Goal: Find specific page/section: Find specific page/section

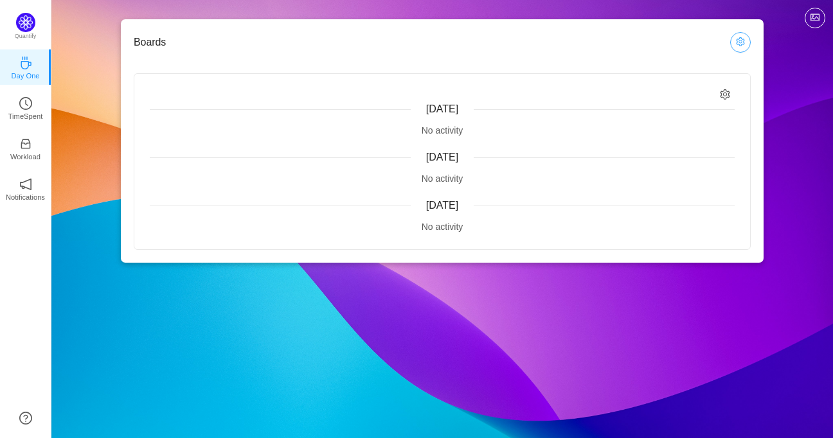
click at [739, 42] on button "button" at bounding box center [740, 42] width 21 height 21
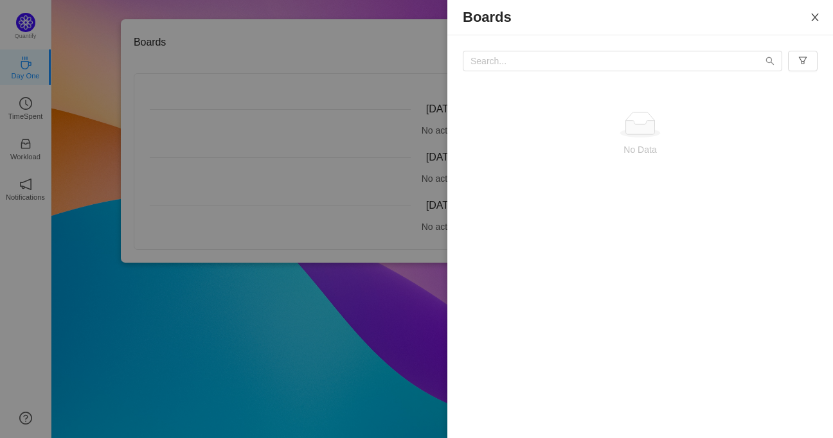
click at [806, 12] on button "Close" at bounding box center [815, 18] width 36 height 36
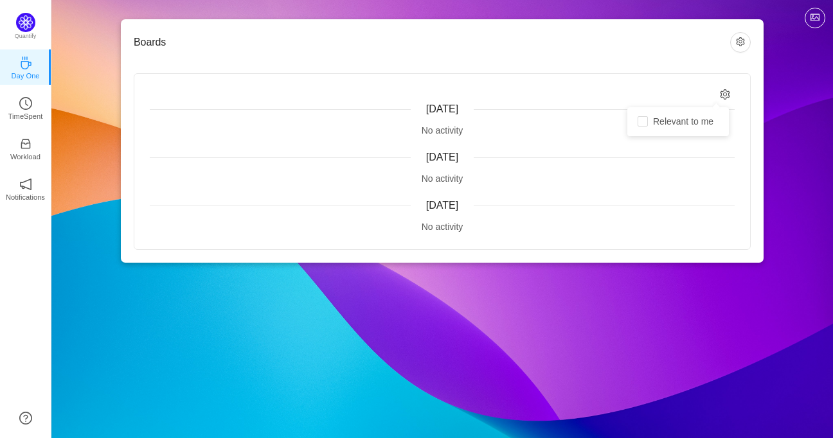
click at [726, 98] on icon "icon: setting" at bounding box center [725, 94] width 10 height 11
click at [24, 105] on icon "icon: clock-circle" at bounding box center [25, 103] width 13 height 13
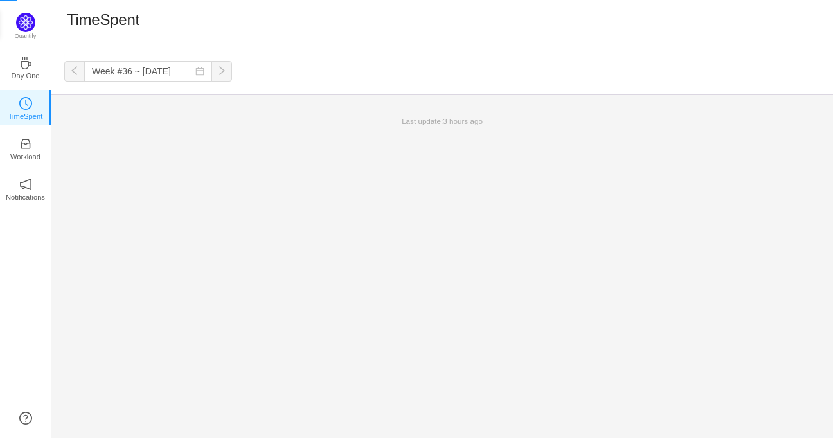
click at [24, 105] on icon "icon: clock-circle" at bounding box center [25, 103] width 13 height 13
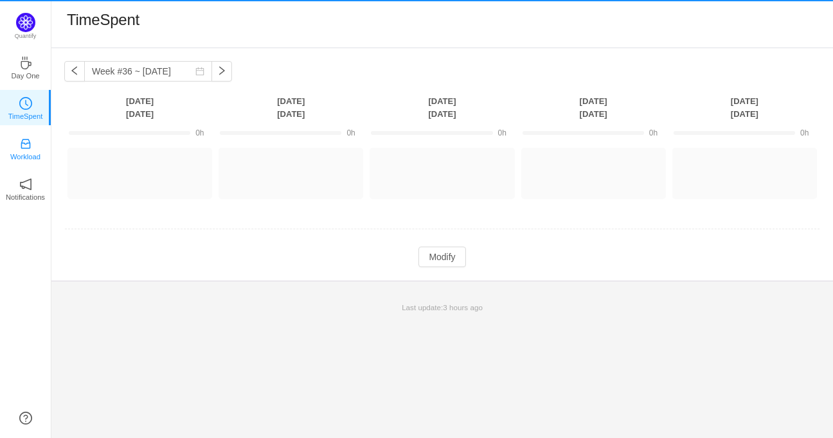
click at [23, 150] on icon "icon: inbox" at bounding box center [25, 144] width 13 height 13
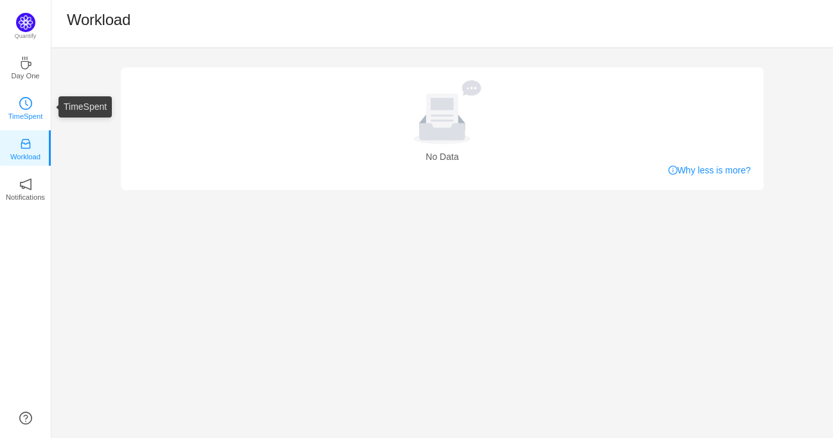
click at [23, 101] on link "TimeSpent" at bounding box center [25, 107] width 13 height 13
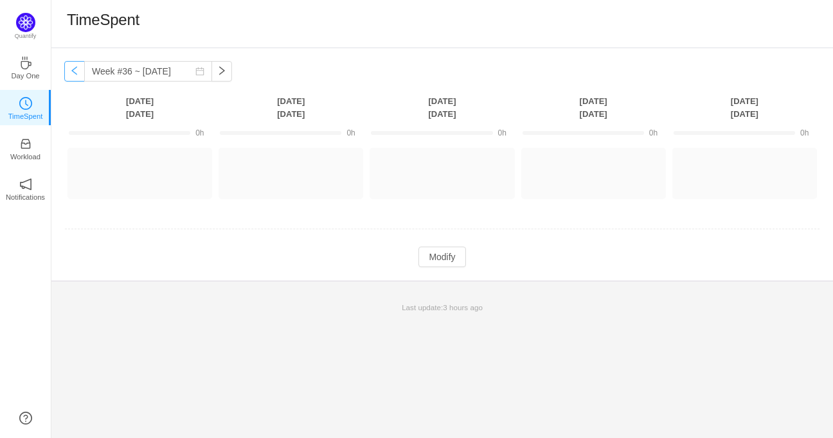
click at [72, 76] on button "button" at bounding box center [74, 71] width 21 height 21
type input "Week #33 ~ [DATE]"
click at [440, 247] on button "Modify" at bounding box center [441, 257] width 47 height 21
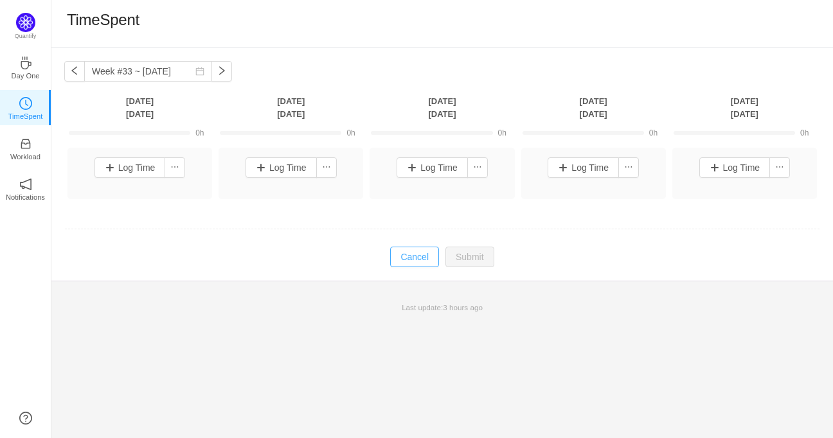
click at [425, 254] on button "Cancel" at bounding box center [414, 257] width 49 height 21
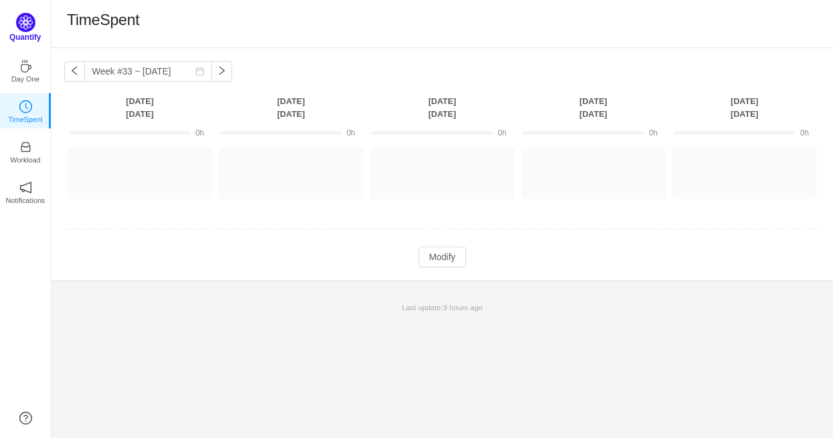
click at [28, 22] on img at bounding box center [25, 22] width 19 height 19
click at [28, 195] on p "Notifications" at bounding box center [25, 198] width 39 height 12
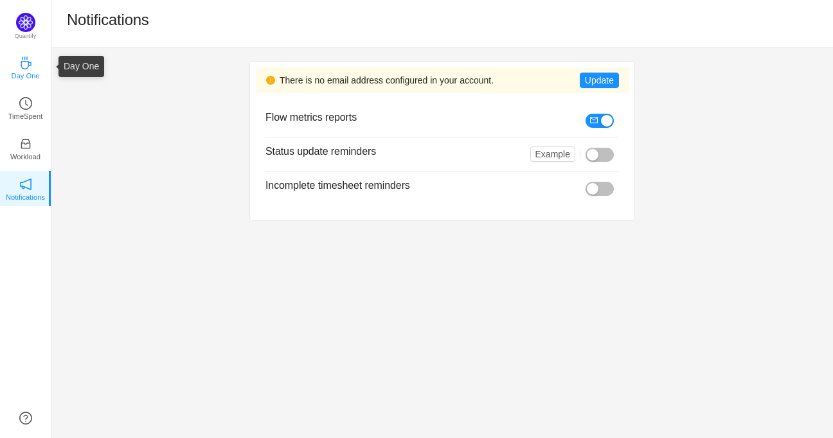
click at [11, 73] on p "Day One" at bounding box center [25, 76] width 28 height 12
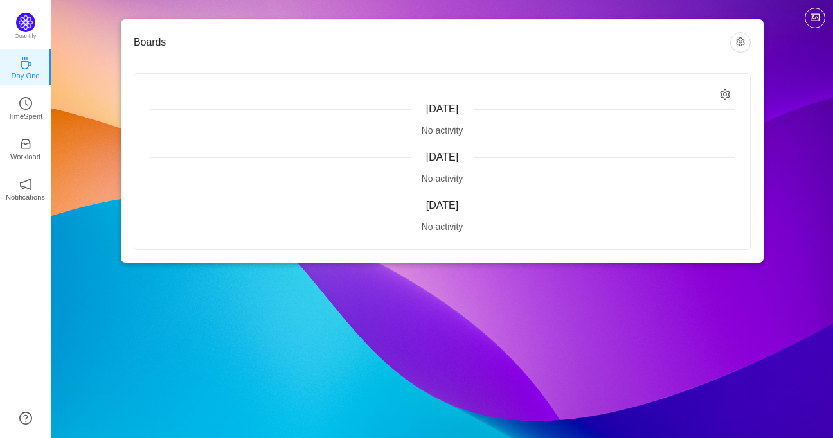
click at [767, 37] on div "Boards [DATE] No activity [DATE] No activity [DATE] No activity" at bounding box center [441, 141] width 781 height 283
click at [735, 44] on button "button" at bounding box center [740, 42] width 21 height 21
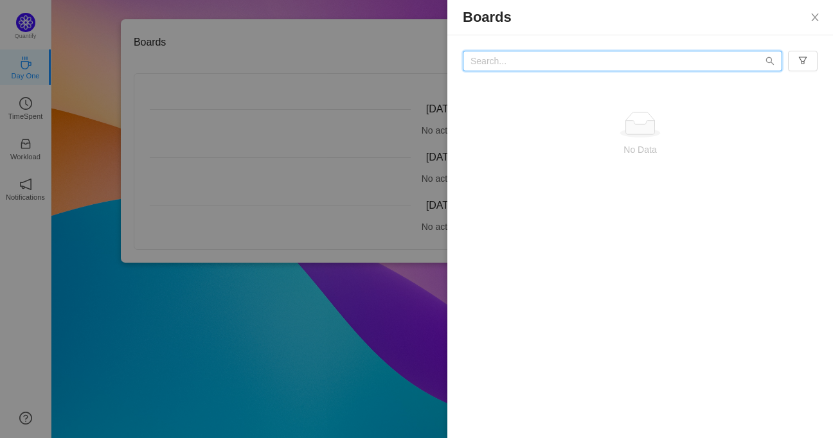
click at [722, 60] on input "text" at bounding box center [622, 61] width 319 height 21
type input "connect"
click at [772, 62] on icon "icon: search" at bounding box center [769, 61] width 9 height 9
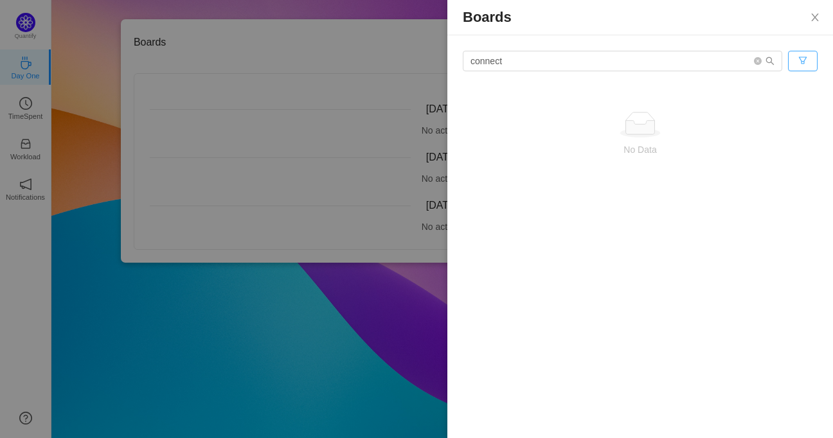
click at [798, 64] on button "button" at bounding box center [803, 61] width 30 height 21
click at [771, 103] on li "All Activity" at bounding box center [776, 106] width 78 height 21
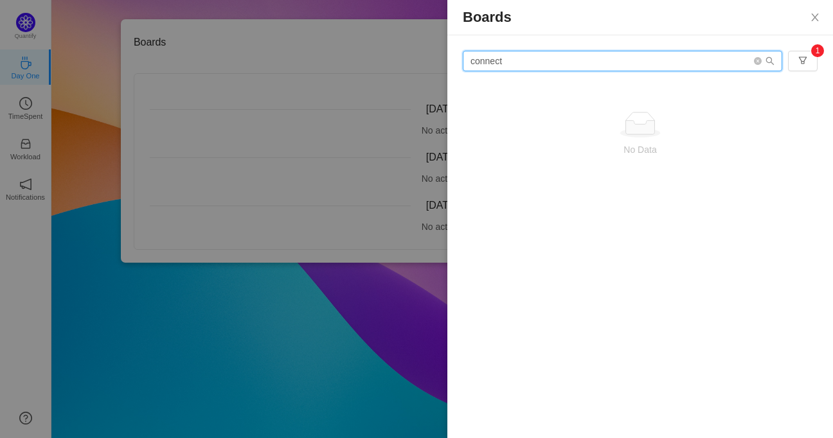
click at [703, 67] on input "connect" at bounding box center [622, 61] width 319 height 21
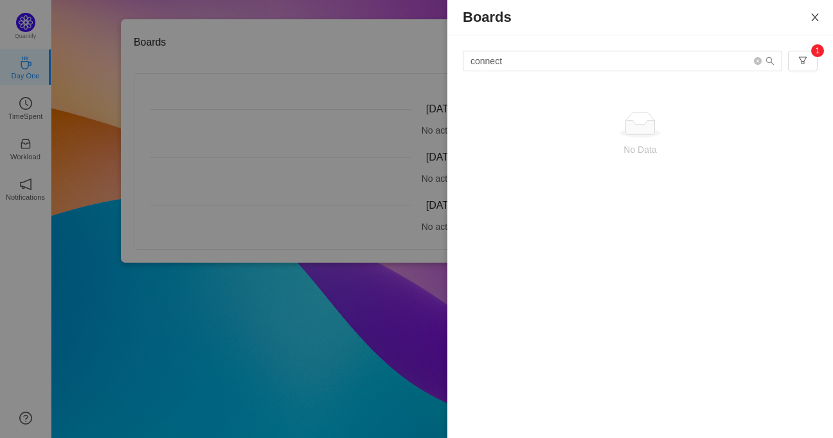
click at [812, 20] on icon "icon: close" at bounding box center [814, 17] width 7 height 8
